Goal: Information Seeking & Learning: Learn about a topic

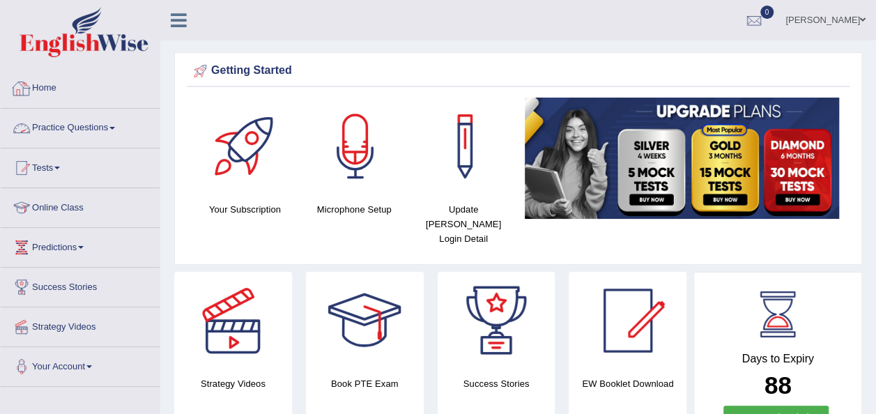
click at [119, 124] on link "Practice Questions" at bounding box center [80, 126] width 159 height 35
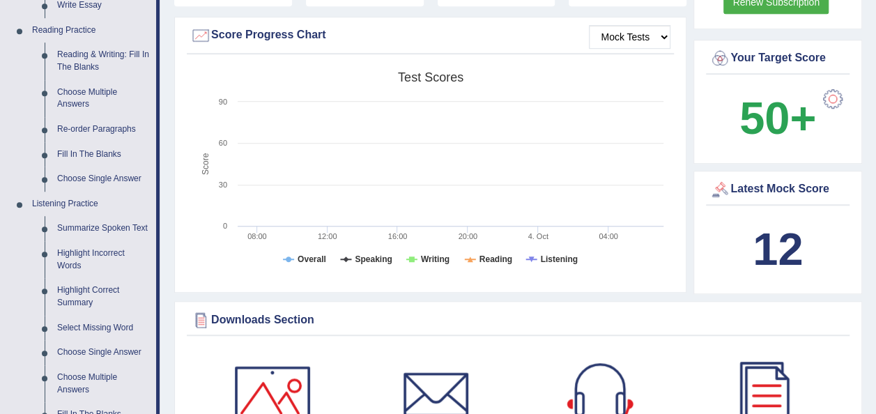
scroll to position [418, 0]
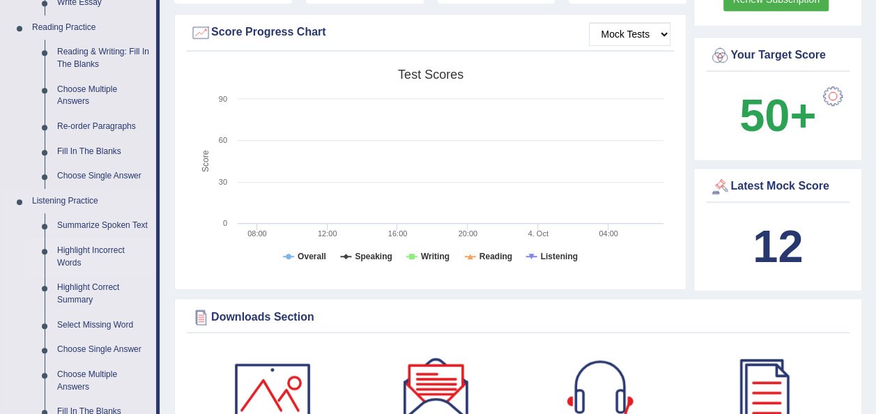
click at [86, 253] on link "Highlight Incorrect Words" at bounding box center [103, 256] width 105 height 37
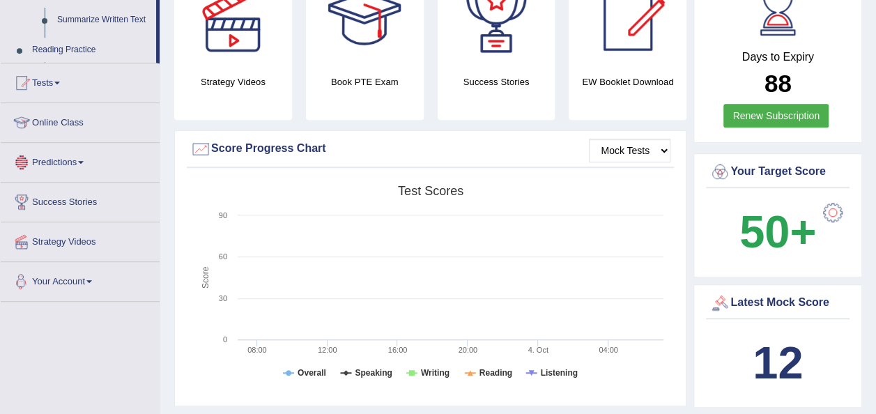
scroll to position [487, 0]
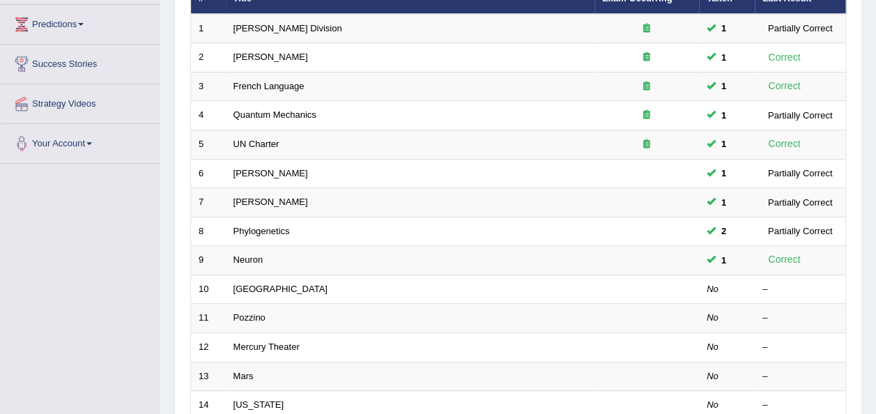
scroll to position [195, 0]
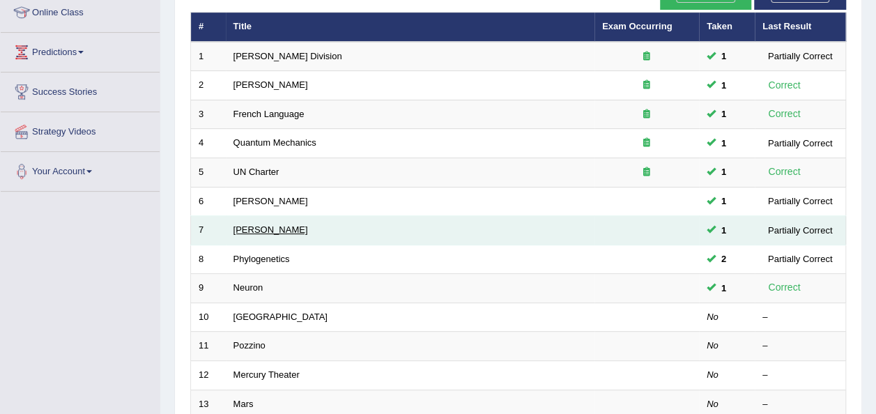
click at [256, 224] on link "Kathleen" at bounding box center [271, 229] width 75 height 10
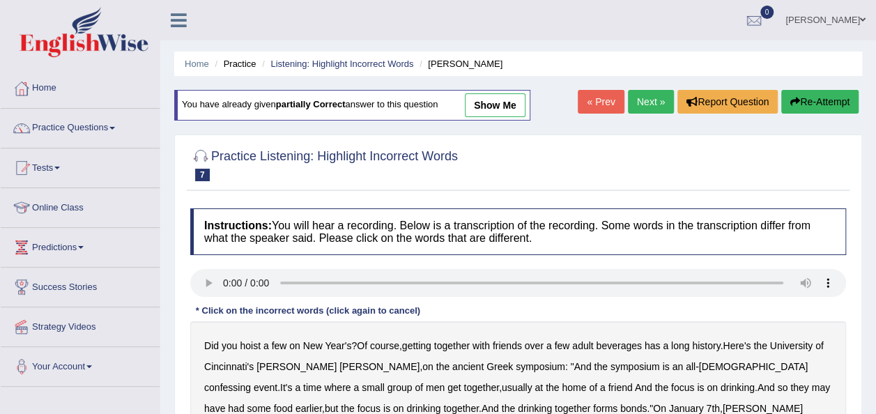
click at [484, 109] on link "show me" at bounding box center [495, 105] width 61 height 24
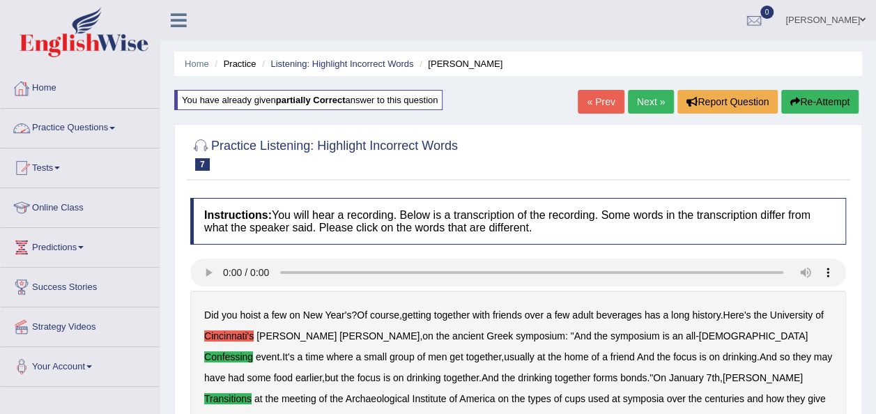
click at [115, 128] on span at bounding box center [112, 128] width 6 height 3
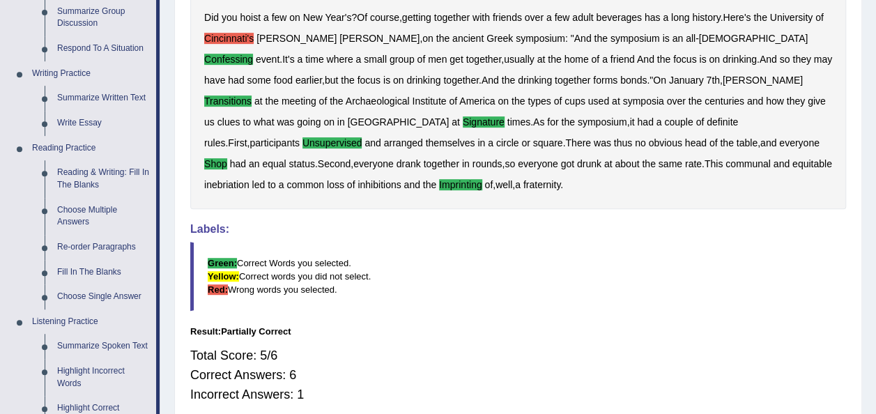
scroll to position [307, 0]
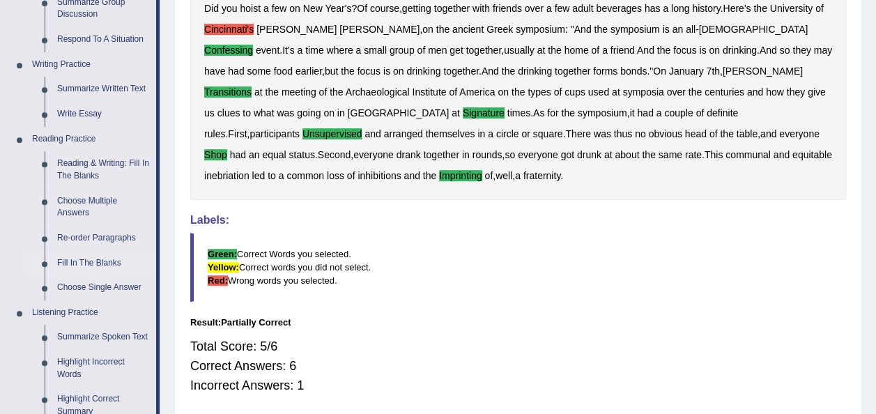
click at [93, 261] on link "Fill In The Blanks" at bounding box center [103, 263] width 105 height 25
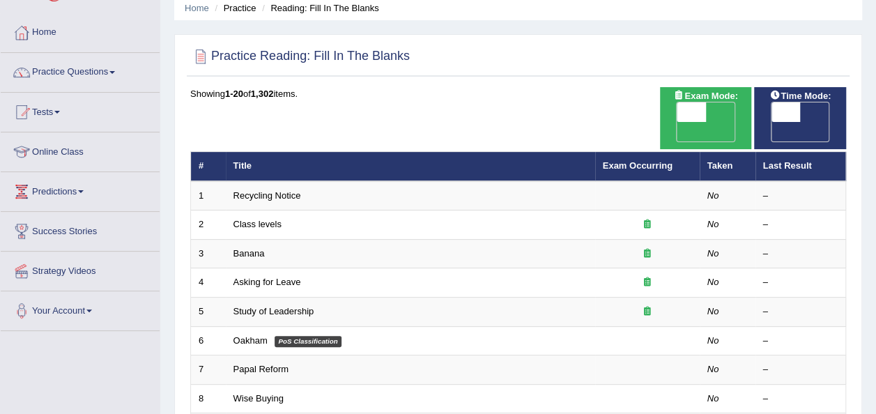
scroll to position [28, 0]
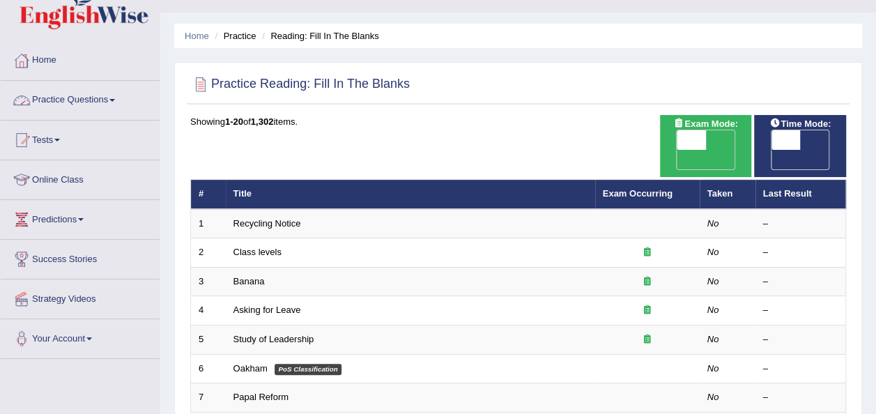
click at [118, 96] on link "Practice Questions" at bounding box center [80, 98] width 159 height 35
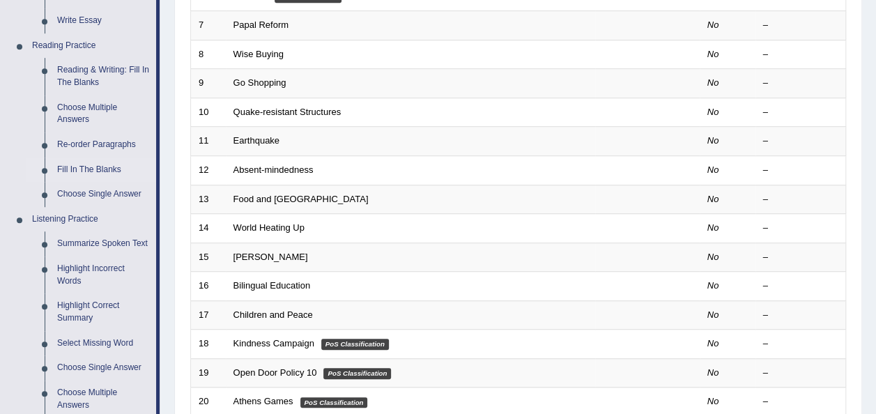
scroll to position [418, 0]
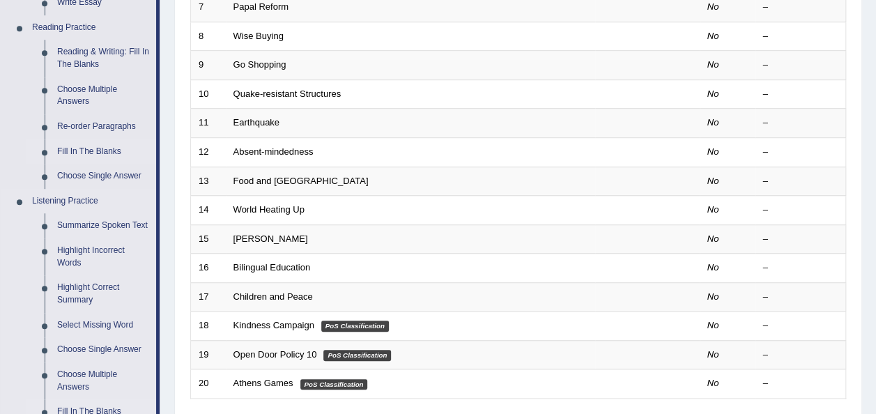
click at [96, 410] on link "Fill In The Blanks" at bounding box center [103, 411] width 105 height 25
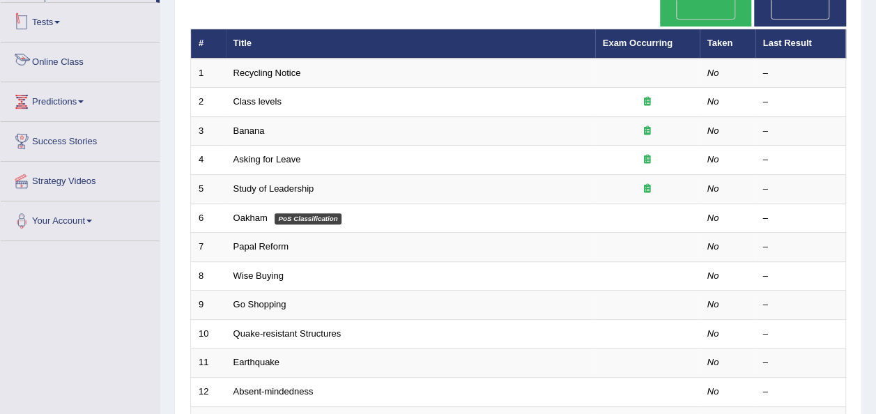
scroll to position [242, 0]
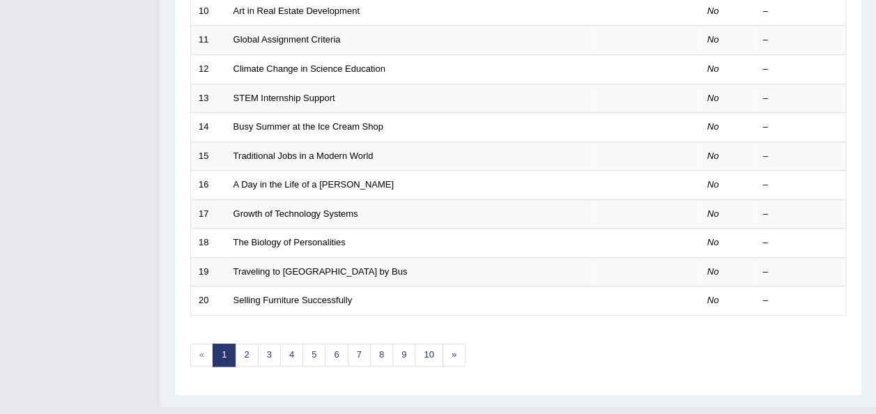
scroll to position [502, 0]
click at [245, 343] on link "2" at bounding box center [246, 354] width 23 height 23
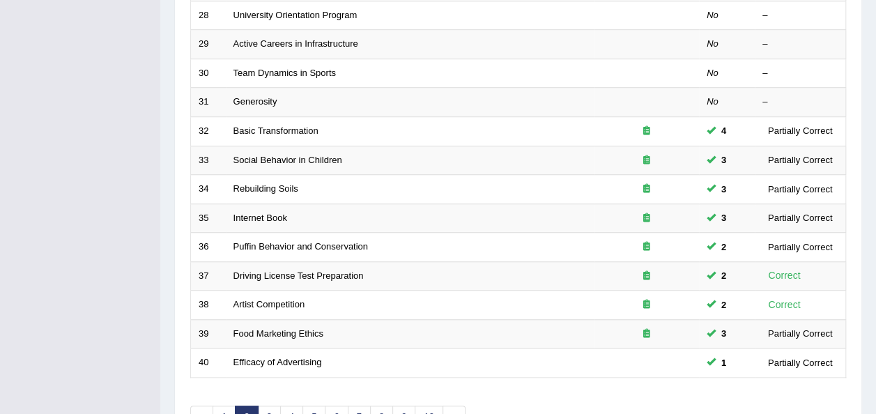
scroll to position [446, 0]
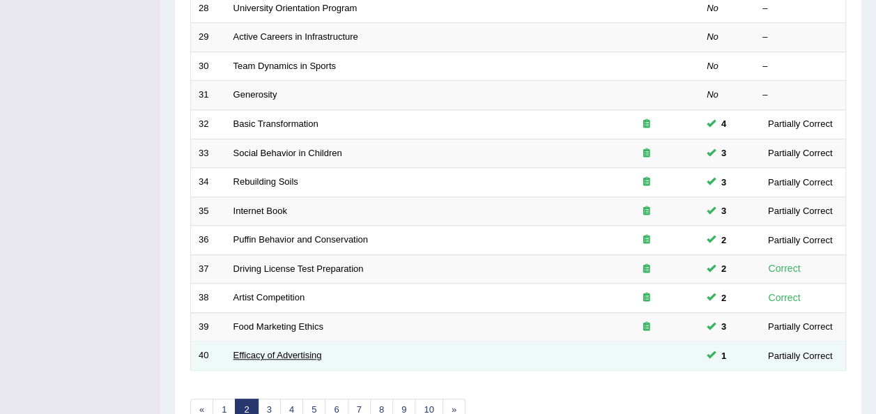
click at [266, 350] on link "Efficacy of Advertising" at bounding box center [278, 355] width 89 height 10
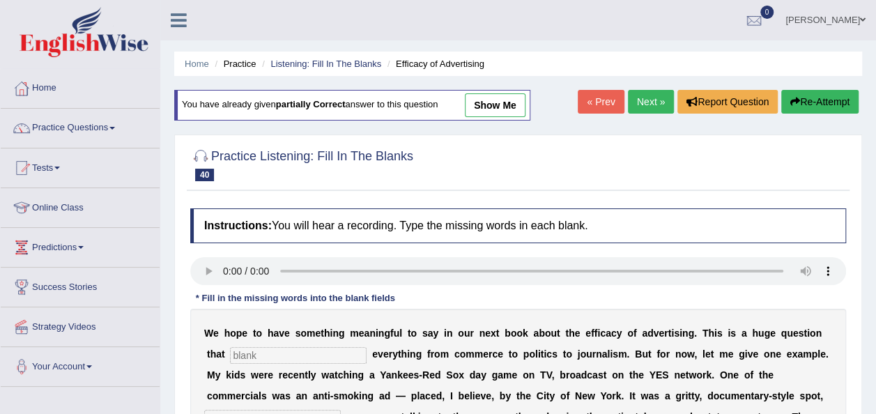
click at [487, 107] on link "show me" at bounding box center [495, 105] width 61 height 24
type input "impact"
type input "featuring"
type input "running"
type input "disgusting"
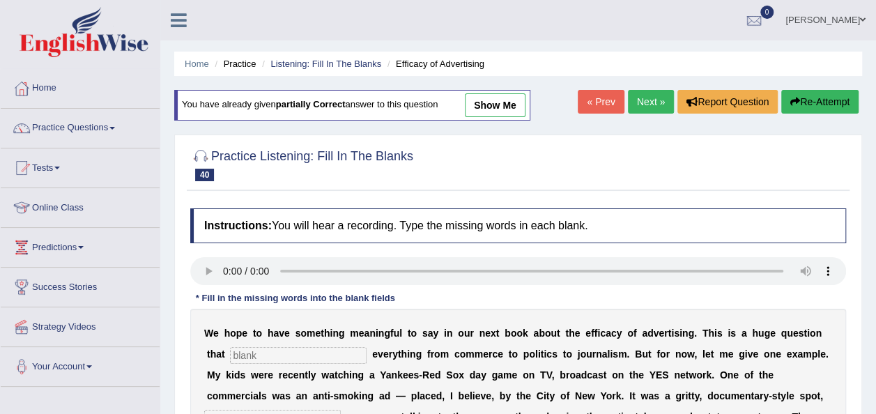
type input "hacksaw"
type input "scared"
type input "smooking"
type input "message"
type input "appropriate"
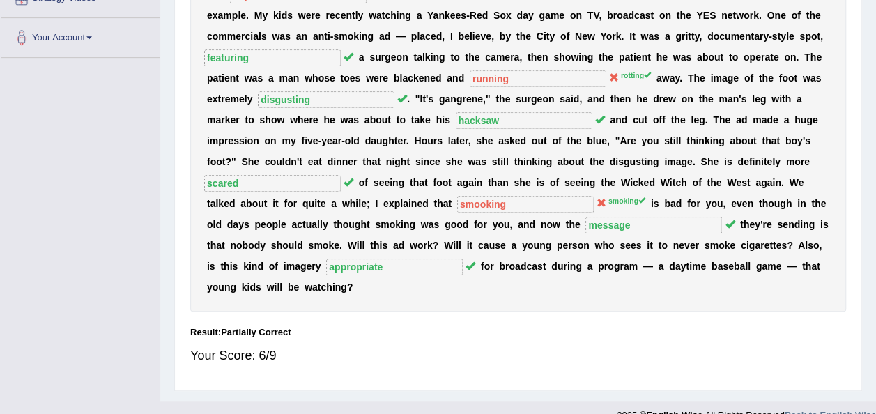
scroll to position [329, 0]
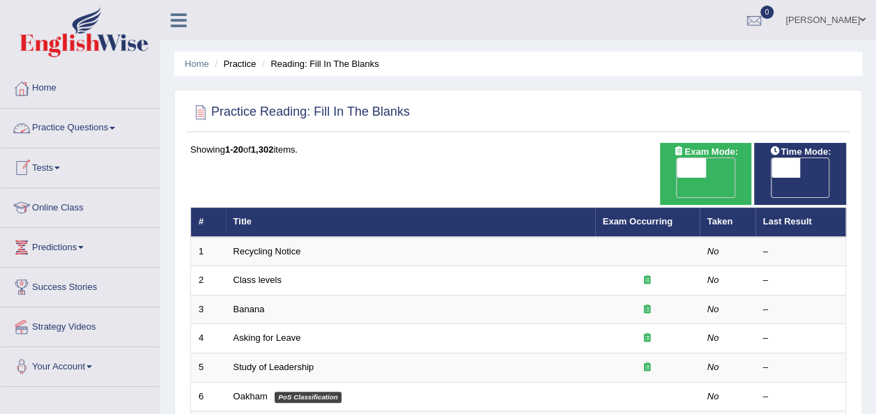
click at [121, 124] on link "Practice Questions" at bounding box center [80, 126] width 159 height 35
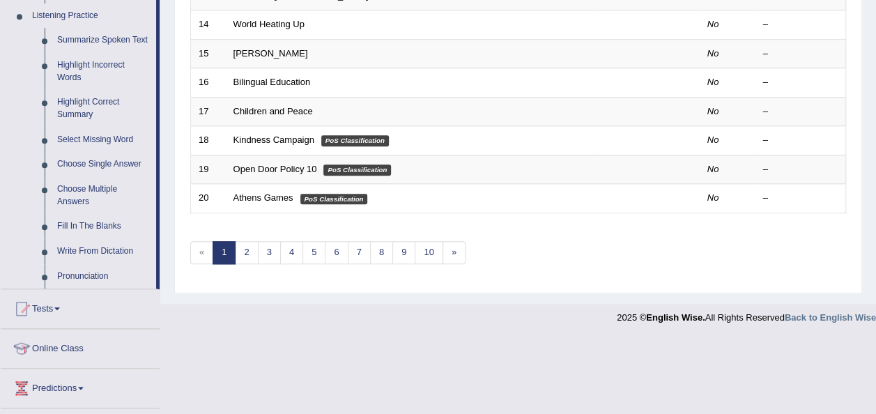
scroll to position [613, 0]
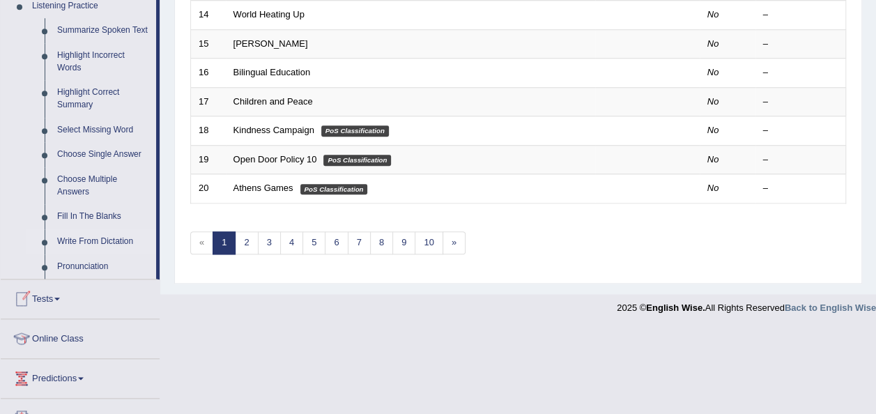
click at [109, 242] on link "Write From Dictation" at bounding box center [103, 241] width 105 height 25
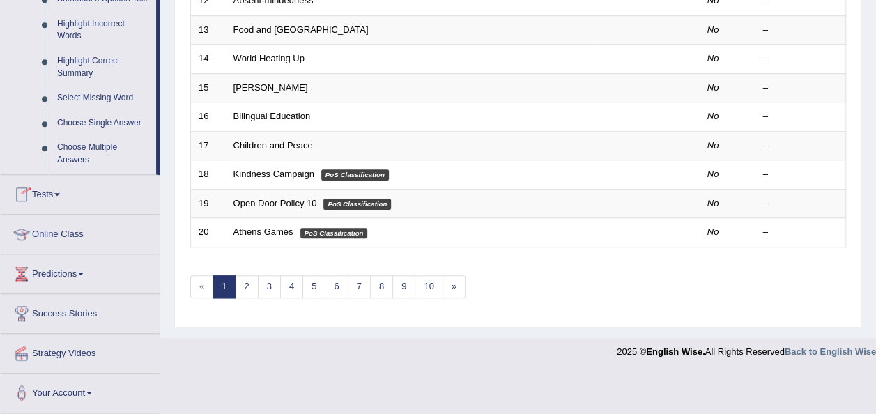
scroll to position [502, 0]
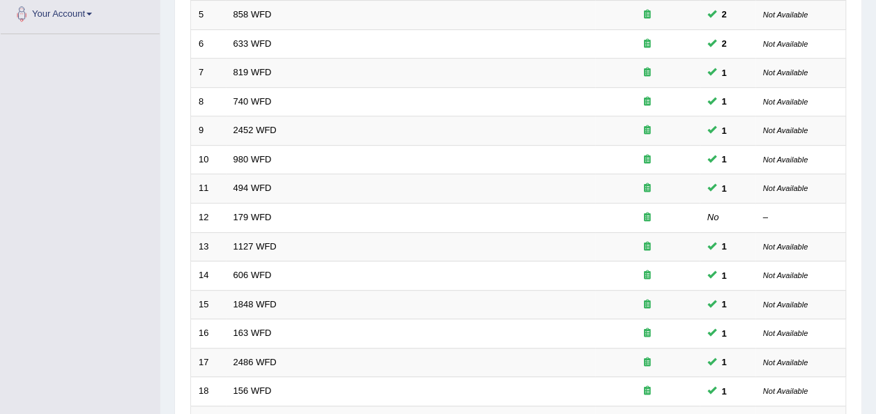
scroll to position [363, 0]
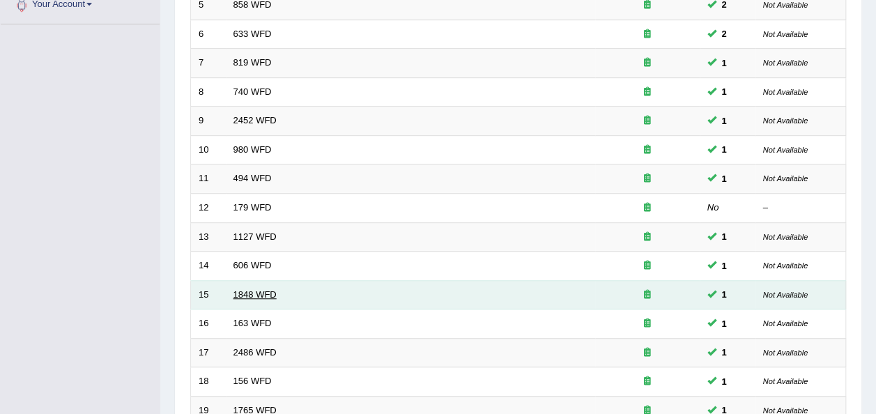
click at [255, 289] on link "1848 WFD" at bounding box center [255, 294] width 43 height 10
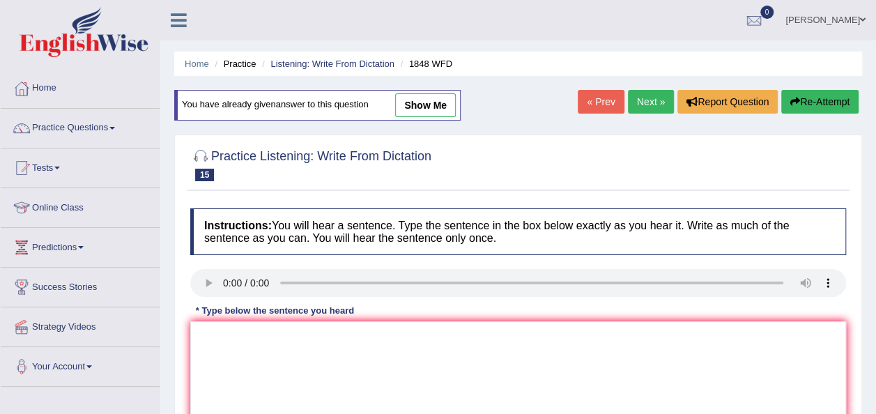
click at [417, 107] on link "show me" at bounding box center [425, 105] width 61 height 24
type textarea "Students must present a valid identification to inroll in this course."
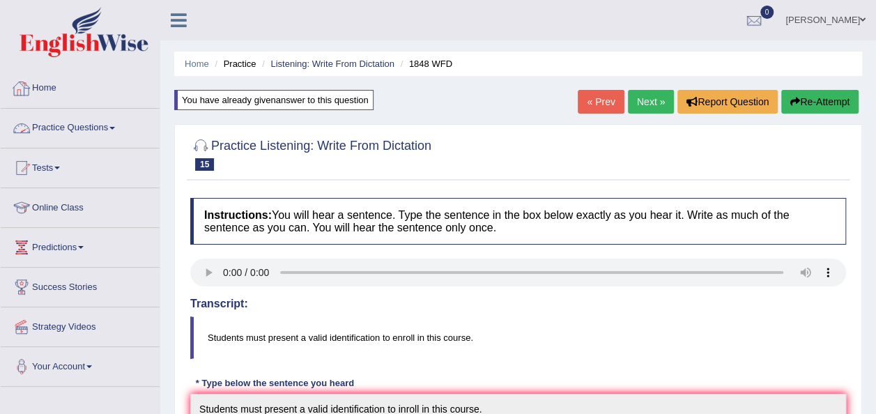
click at [115, 127] on span at bounding box center [112, 128] width 6 height 3
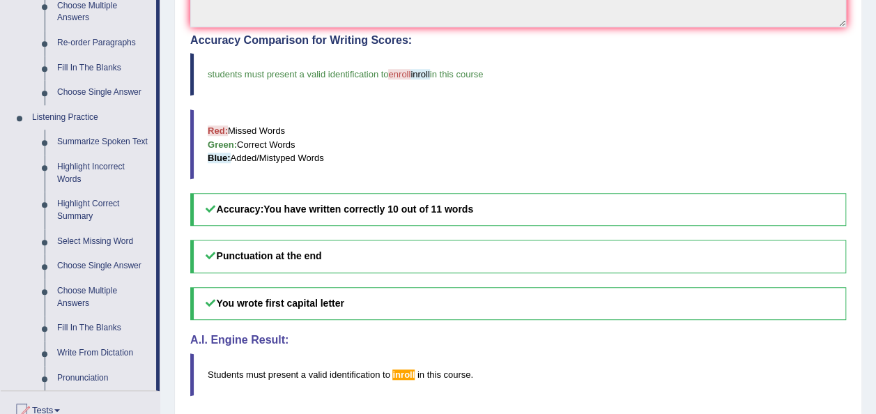
scroll to position [530, 0]
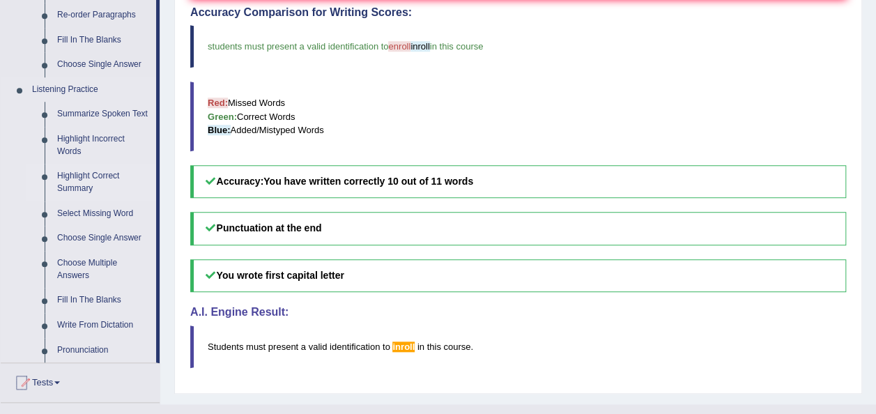
click at [78, 177] on link "Highlight Correct Summary" at bounding box center [103, 182] width 105 height 37
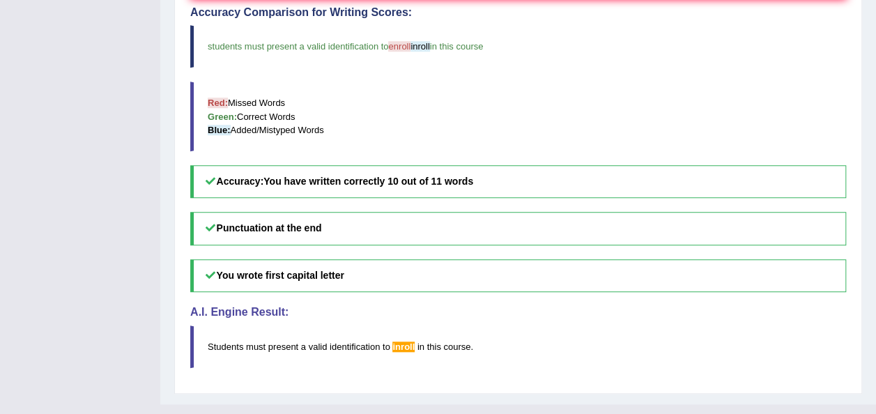
scroll to position [165, 0]
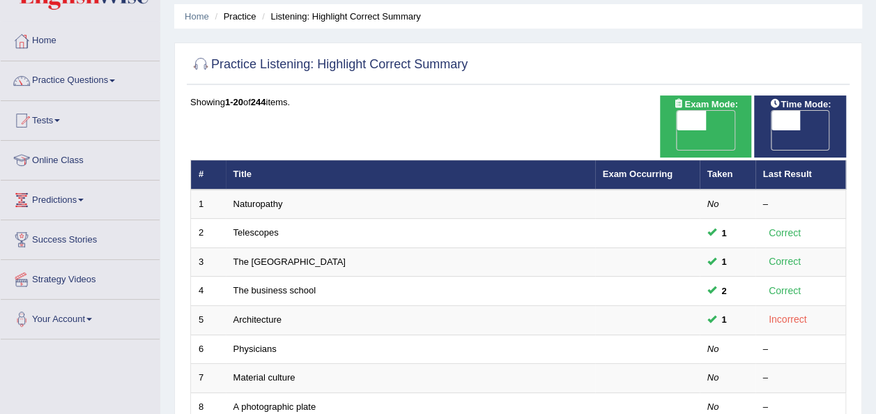
scroll to position [56, 0]
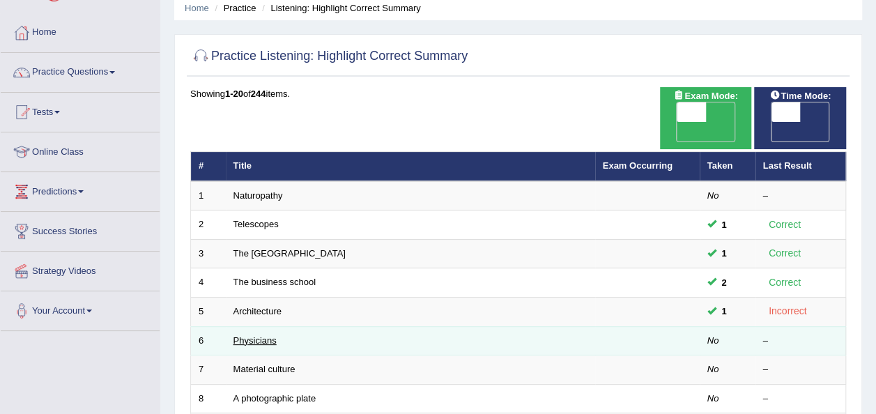
click at [253, 335] on link "Physicians" at bounding box center [255, 340] width 43 height 10
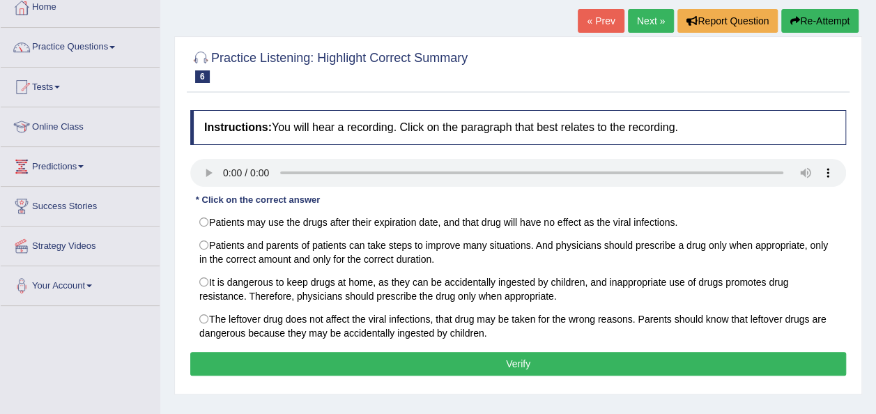
scroll to position [84, 0]
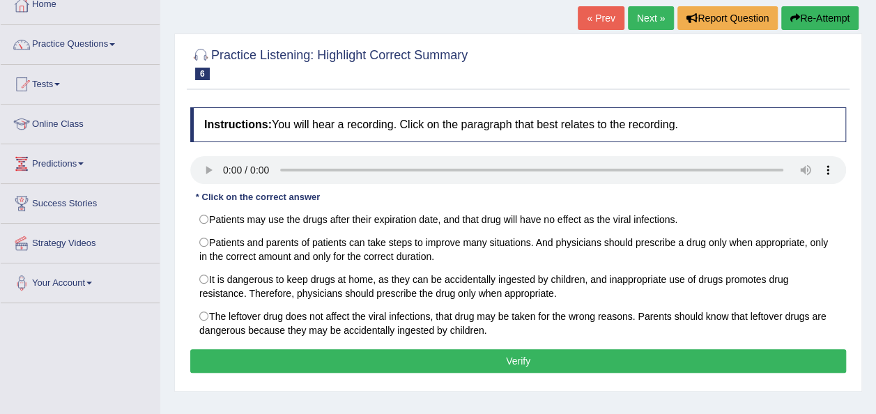
click at [386, 397] on div "Home Practice Listening: Highlight Correct Summary Physicians « Prev Next » Rep…" at bounding box center [518, 264] width 716 height 697
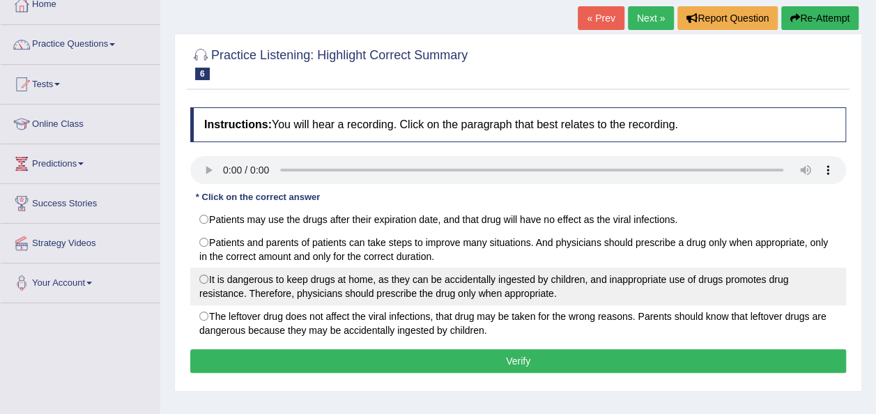
click at [205, 278] on label "It is dangerous to keep drugs at home, as they can be accidentally ingested by …" at bounding box center [518, 287] width 656 height 38
radio input "true"
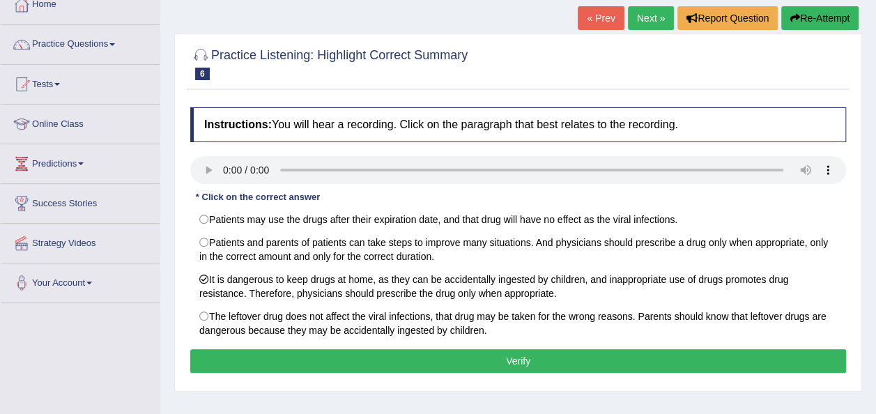
click at [498, 355] on button "Verify" at bounding box center [518, 361] width 656 height 24
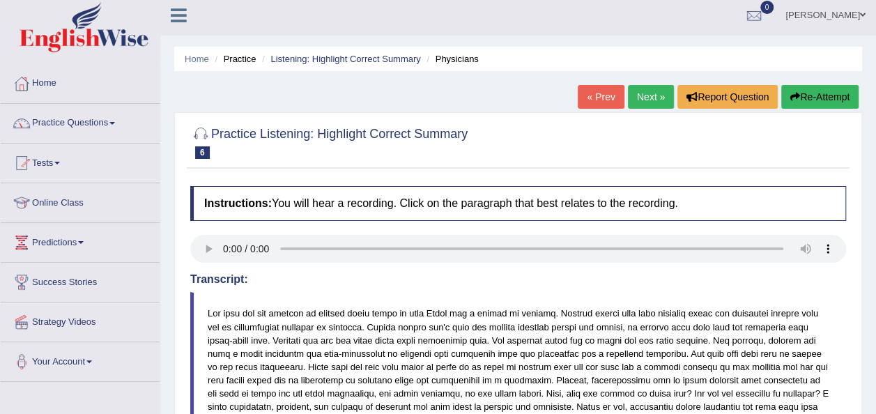
scroll to position [0, 0]
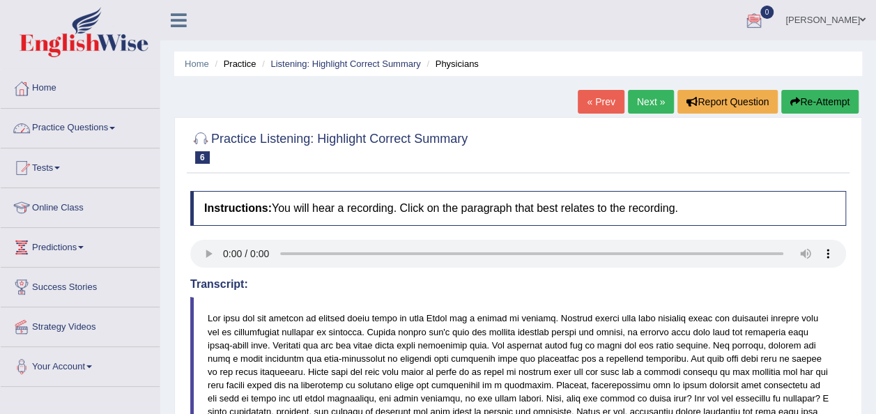
click at [114, 128] on span at bounding box center [112, 128] width 6 height 3
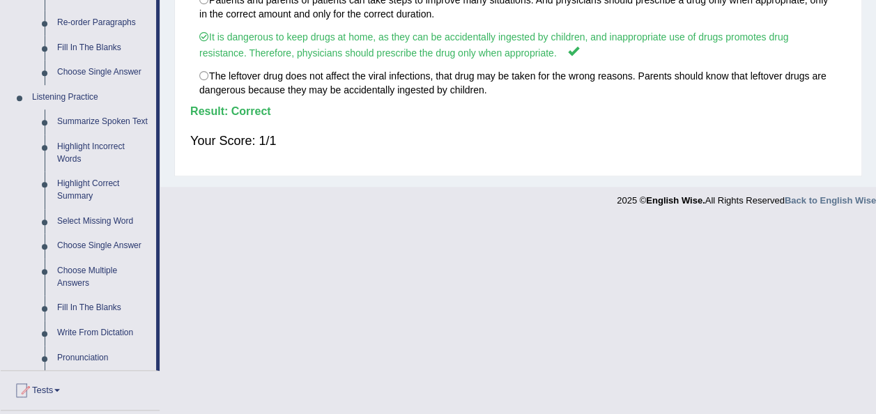
scroll to position [530, 0]
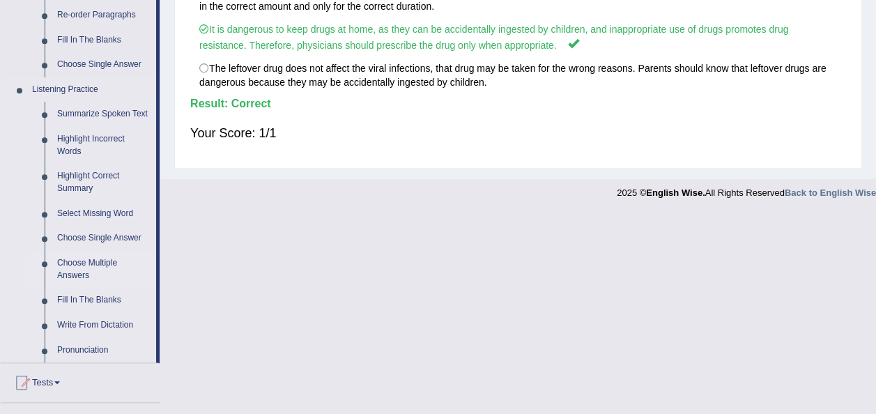
click at [87, 270] on link "Choose Multiple Answers" at bounding box center [103, 269] width 105 height 37
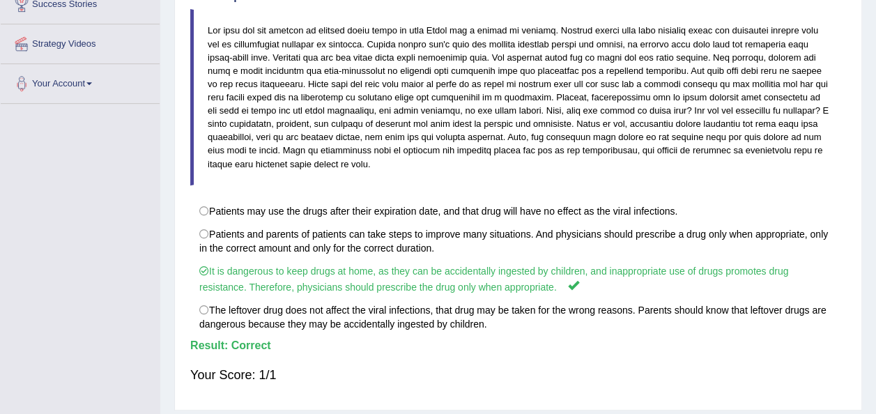
scroll to position [178, 0]
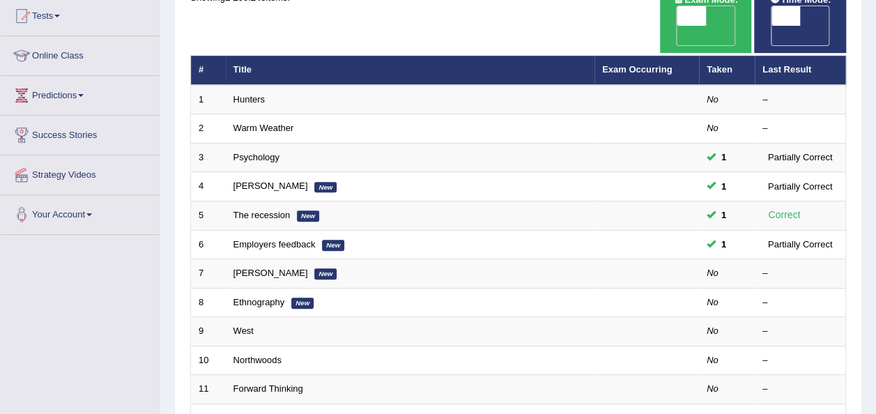
scroll to position [167, 0]
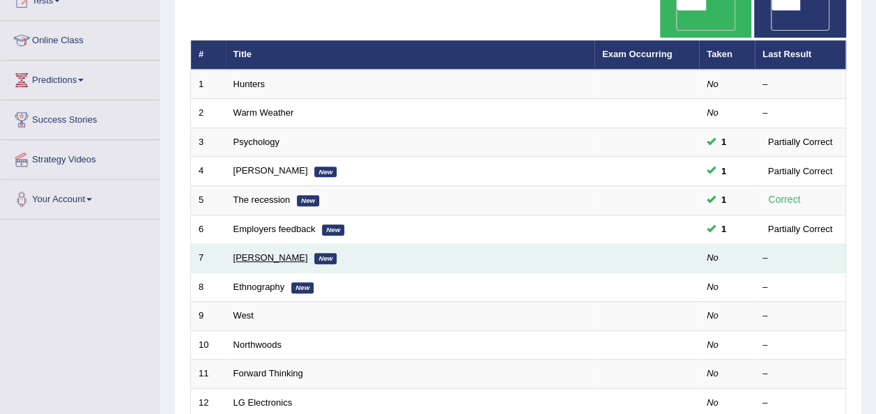
click at [247, 252] on link "[PERSON_NAME]" at bounding box center [271, 257] width 75 height 10
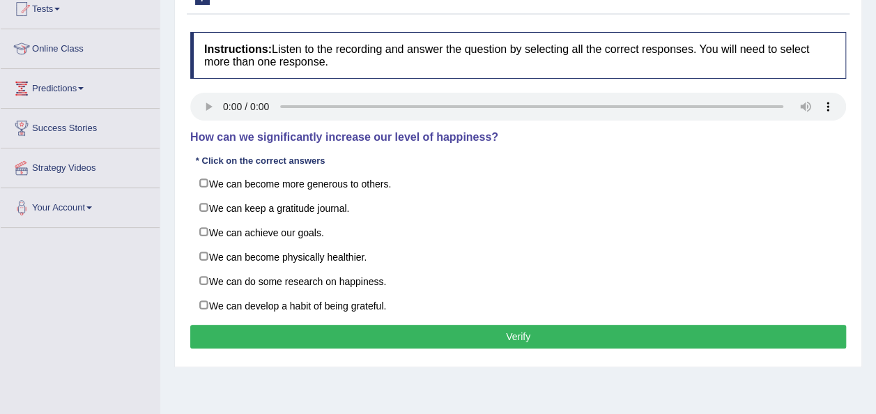
scroll to position [167, 0]
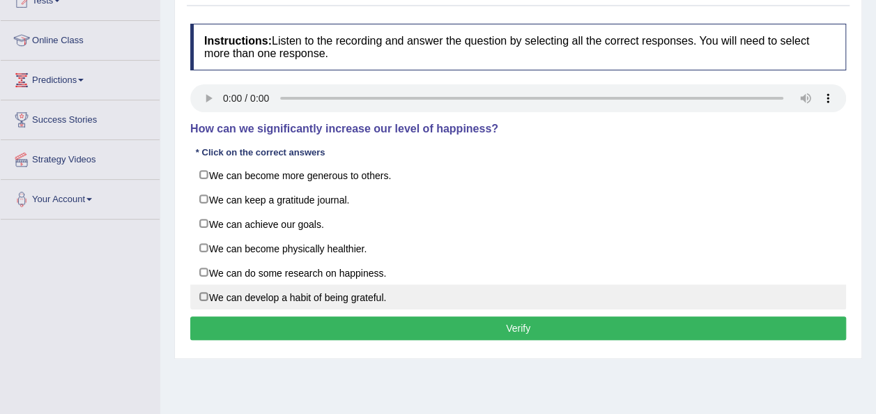
click at [203, 294] on label "We can develop a habit of being grateful." at bounding box center [518, 296] width 656 height 25
checkbox input "true"
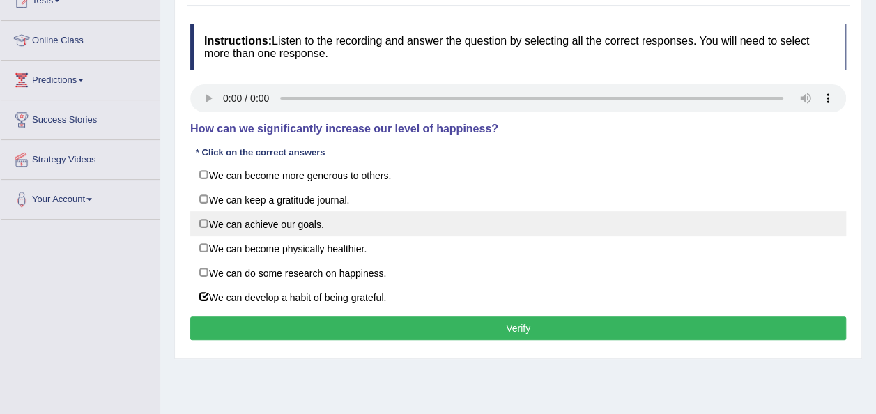
click at [206, 224] on label "We can achieve our goals." at bounding box center [518, 223] width 656 height 25
checkbox input "true"
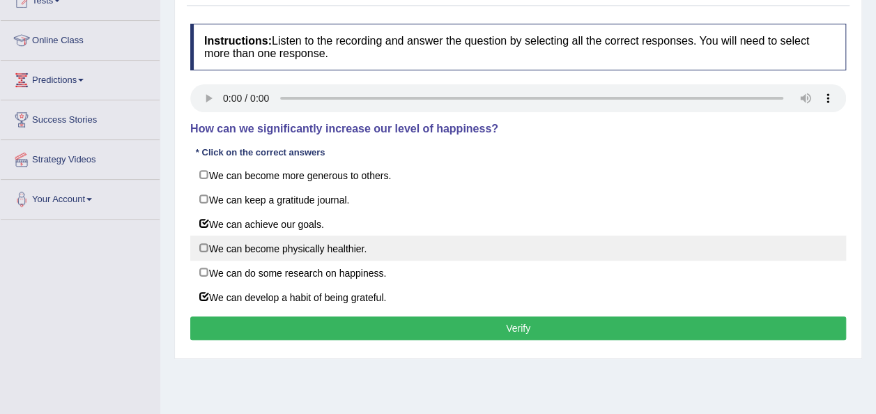
click at [208, 245] on label "We can become physically healthier." at bounding box center [518, 248] width 656 height 25
checkbox input "true"
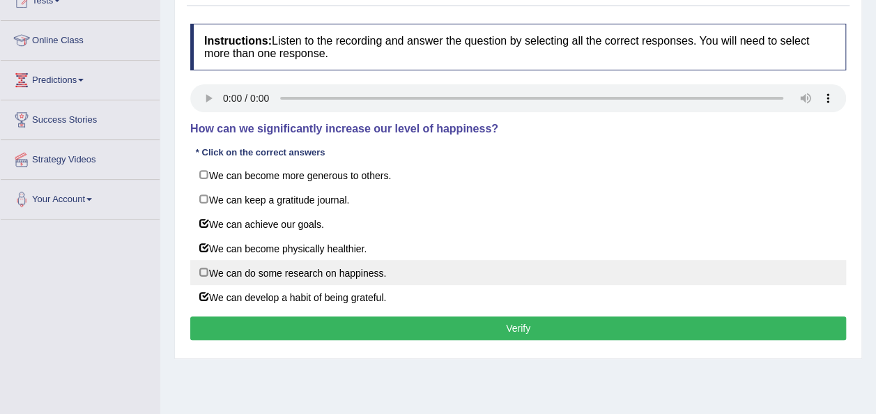
click at [206, 269] on label "We can do some research on happiness." at bounding box center [518, 272] width 656 height 25
checkbox input "true"
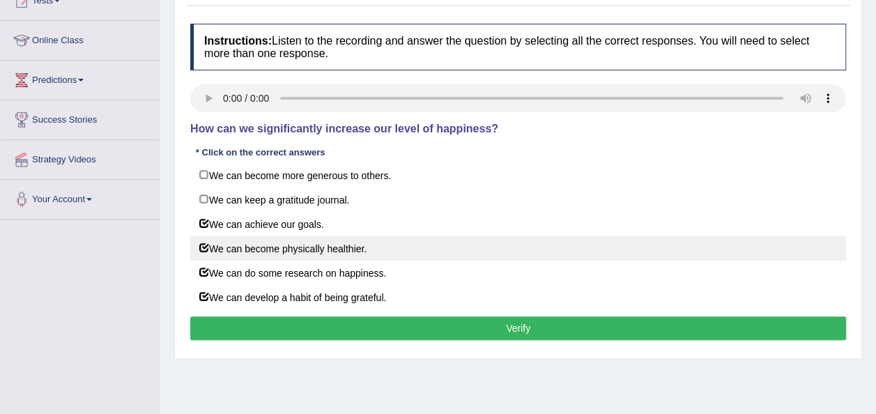
click at [202, 244] on label "We can become physically healthier." at bounding box center [518, 248] width 656 height 25
checkbox input "false"
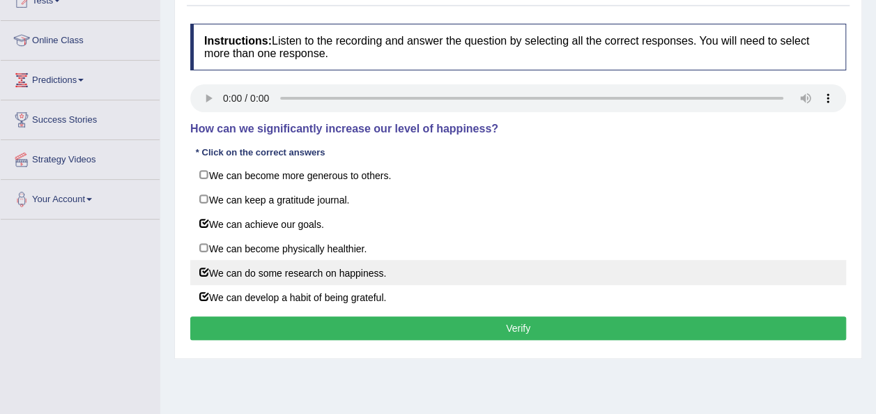
click at [202, 269] on label "We can do some research on happiness." at bounding box center [518, 272] width 656 height 25
checkbox input "false"
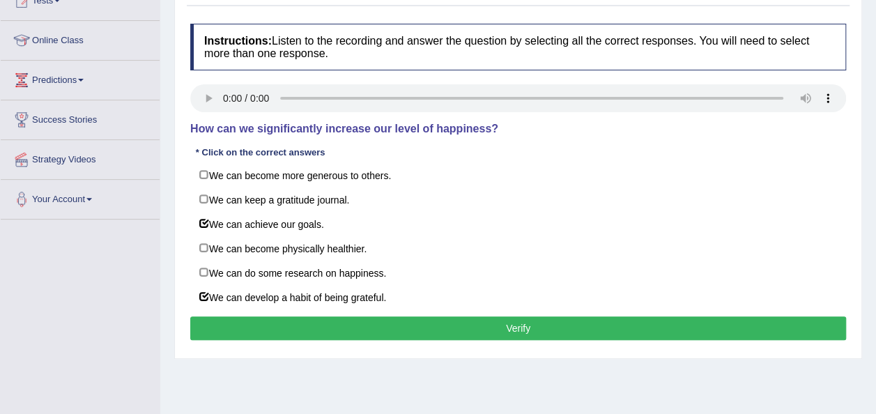
click at [501, 323] on button "Verify" at bounding box center [518, 328] width 656 height 24
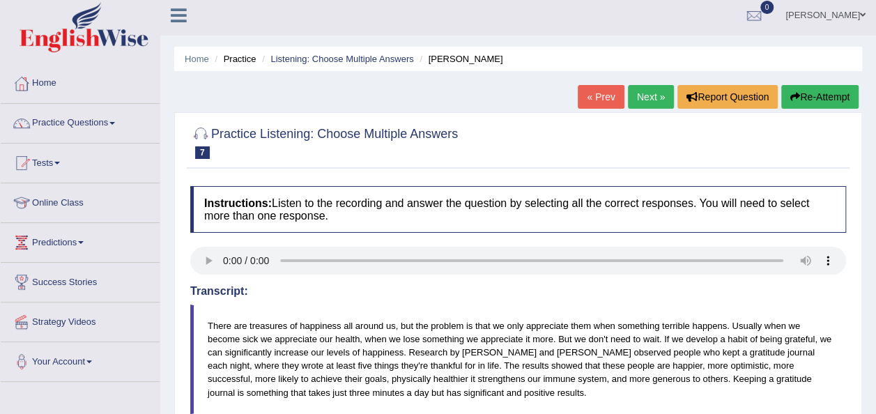
scroll to position [0, 0]
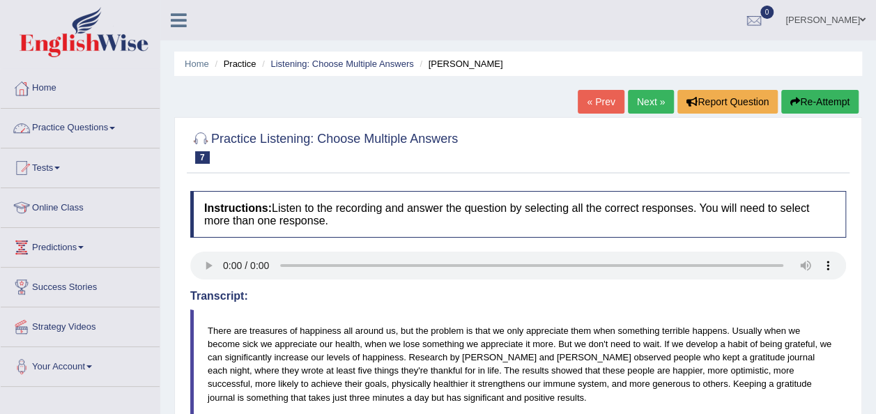
click at [118, 125] on link "Practice Questions" at bounding box center [80, 126] width 159 height 35
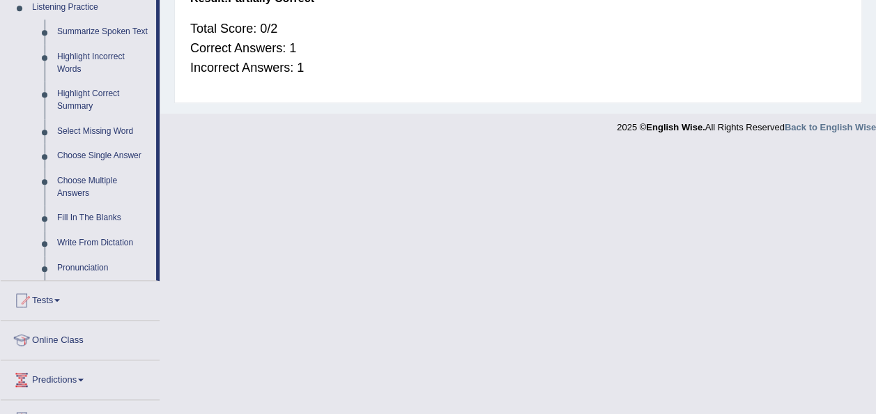
scroll to position [613, 0]
click at [113, 151] on link "Choose Single Answer" at bounding box center [103, 154] width 105 height 25
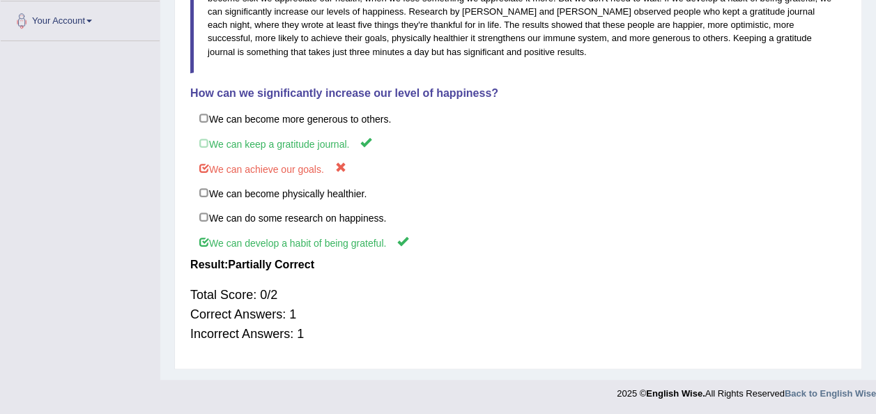
scroll to position [270, 0]
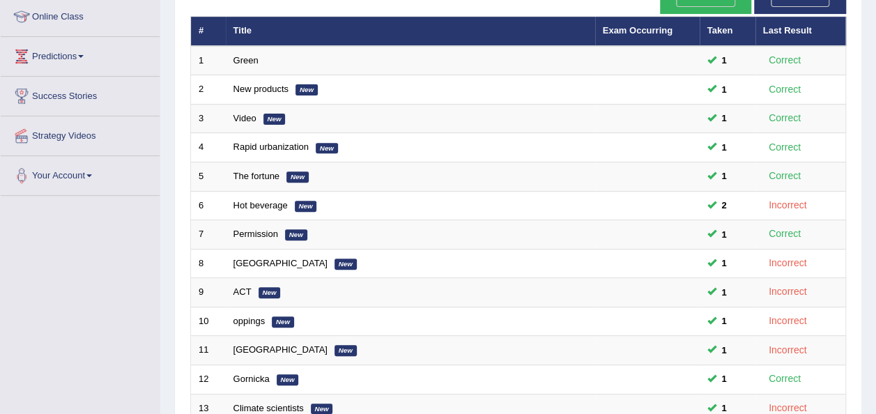
scroll to position [223, 0]
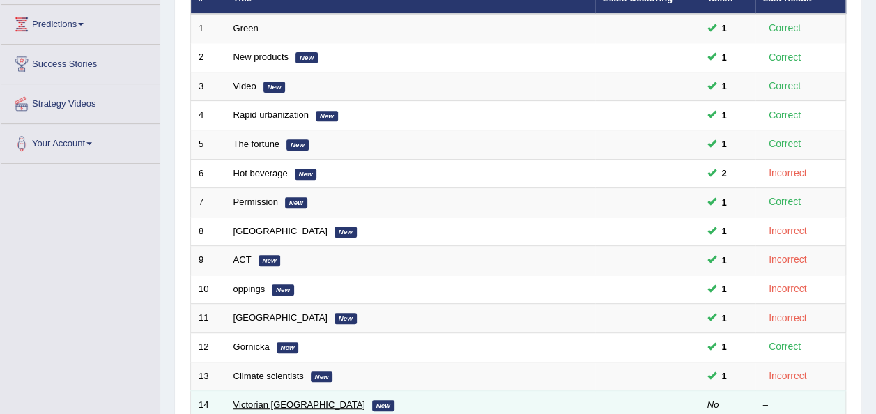
click at [282, 399] on link "Victorian [GEOGRAPHIC_DATA]" at bounding box center [300, 404] width 132 height 10
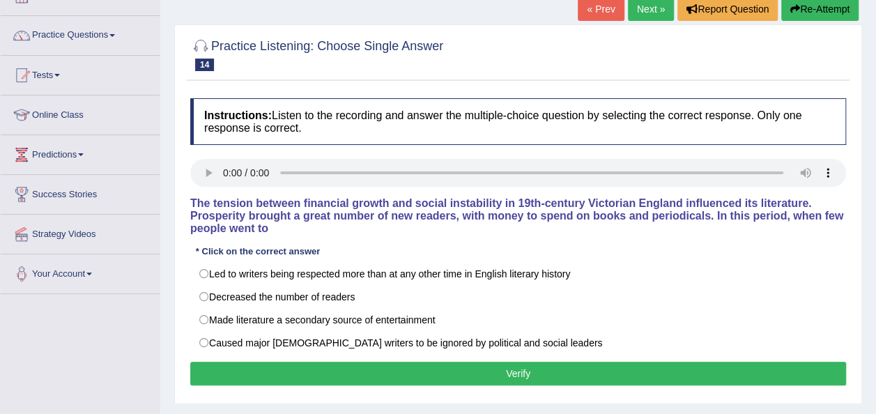
scroll to position [112, 0]
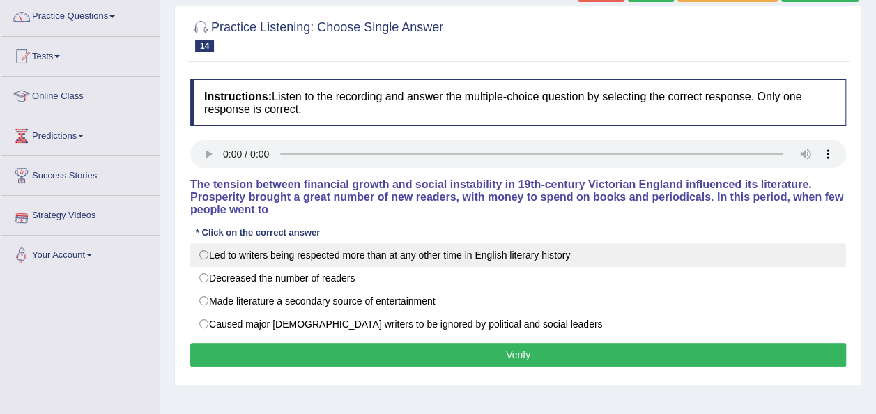
click at [205, 243] on label "Led to writers being respected more than at any other time in English literary …" at bounding box center [518, 255] width 656 height 24
radio input "true"
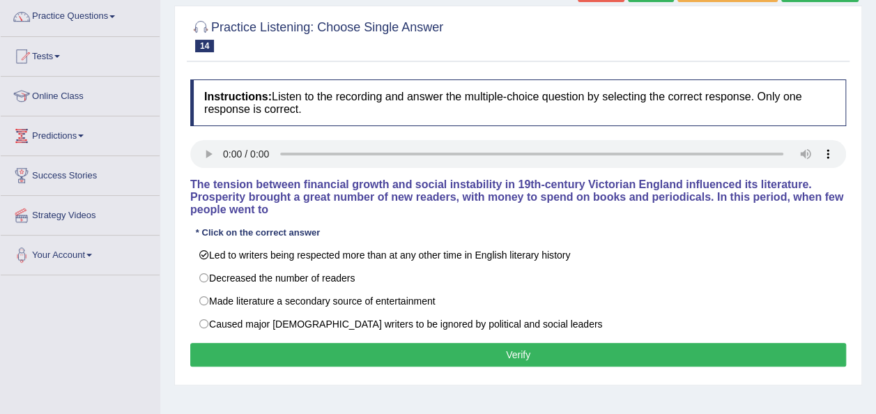
click at [440, 343] on button "Verify" at bounding box center [518, 355] width 656 height 24
